Goal: Information Seeking & Learning: Learn about a topic

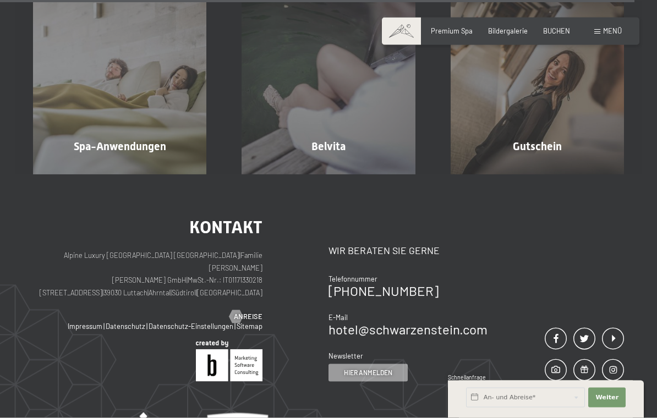
scroll to position [5216, 0]
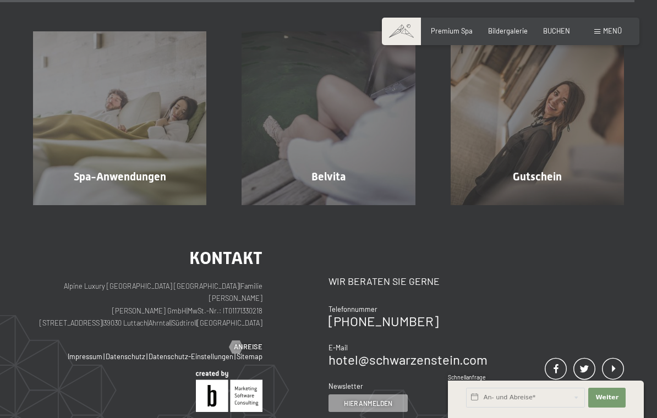
click at [125, 180] on div "Spa-Anwendungen Mehr erfahren" at bounding box center [119, 117] width 208 height 173
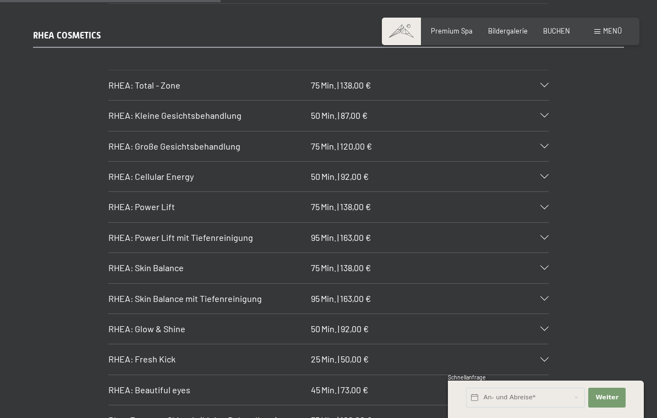
scroll to position [2315, 0]
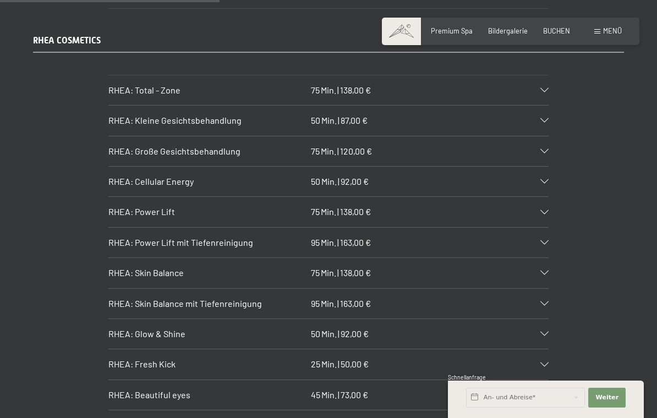
click at [539, 149] on div at bounding box center [538, 151] width 19 height 4
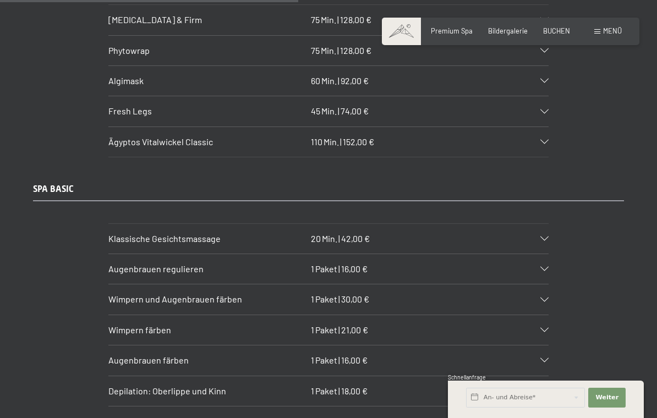
scroll to position [3225, 0]
click at [540, 315] on div "Wimpern färben 1 Paket | 21,00 €" at bounding box center [328, 330] width 440 height 30
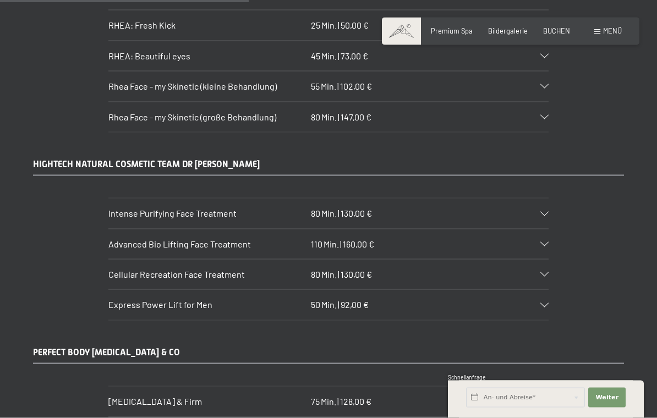
scroll to position [2651, 0]
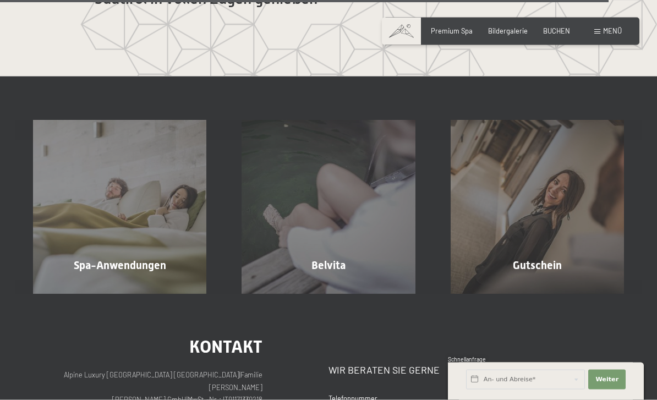
scroll to position [5039, 0]
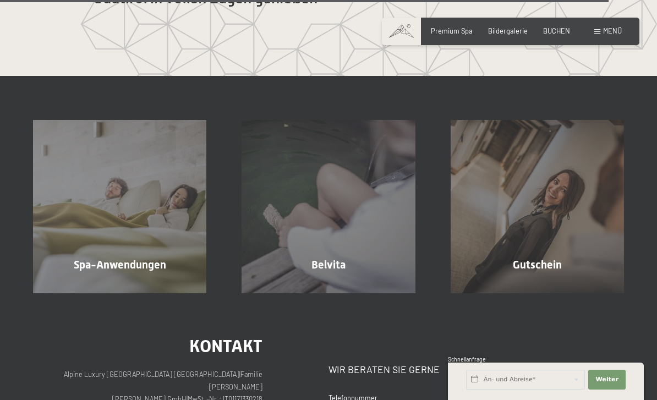
click at [109, 293] on div "Spa-Anwendungen Mehr erfahren" at bounding box center [119, 206] width 208 height 173
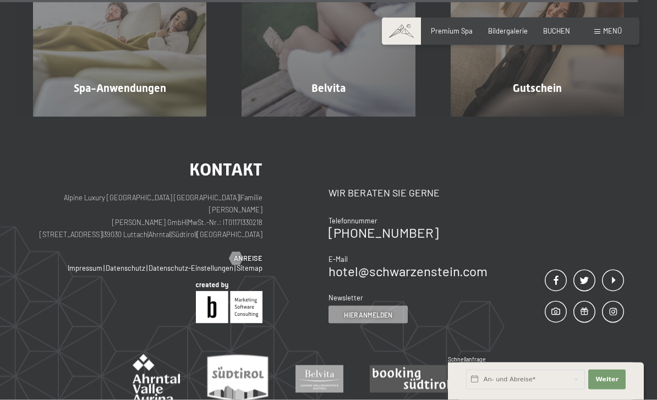
scroll to position [5257, 0]
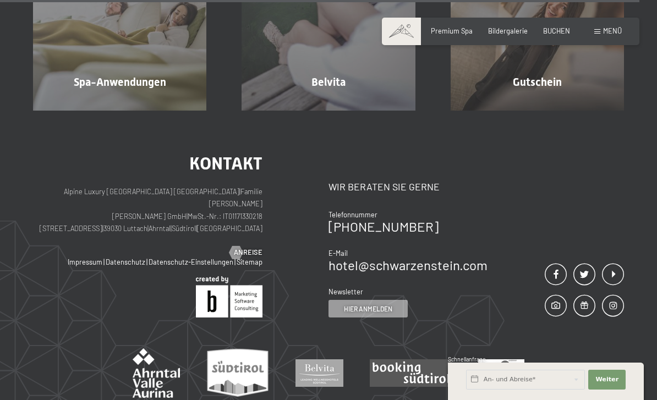
click at [327, 111] on span "Mehr erfahren" at bounding box center [330, 106] width 54 height 10
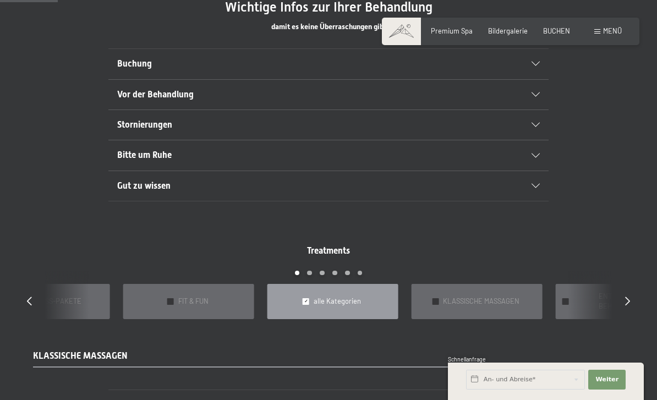
scroll to position [614, 0]
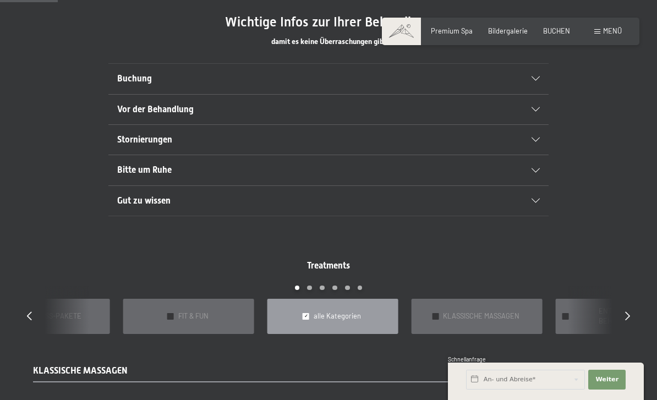
click at [627, 311] on icon at bounding box center [627, 315] width 5 height 9
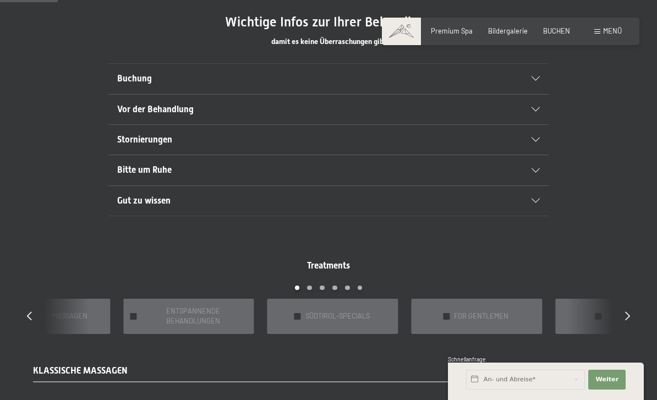
click at [618, 308] on div "Treatments slide 6 to 10 of 22 ✓ BÄDER & PACKUNGEN ✓ VORFREUDE FÜR WERDENDE MÜT…" at bounding box center [328, 297] width 633 height 74
click at [626, 311] on icon at bounding box center [627, 315] width 5 height 9
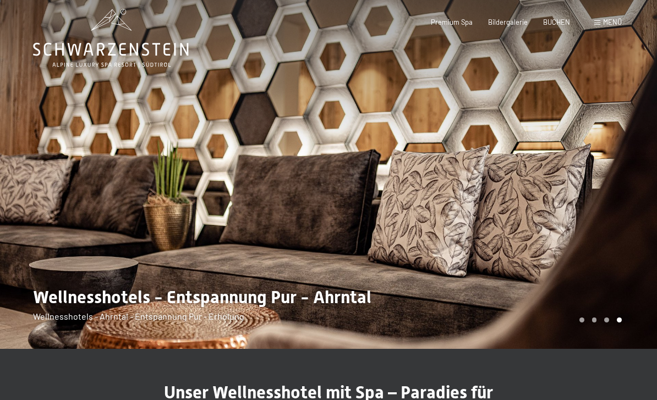
scroll to position [0, 0]
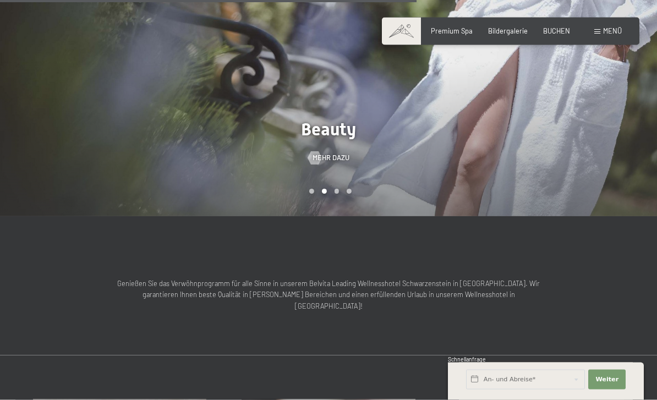
scroll to position [973, 0]
